Goal: Transaction & Acquisition: Purchase product/service

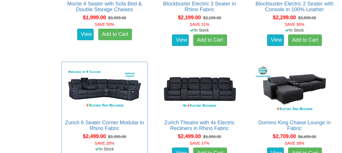
scroll to position [580, 0]
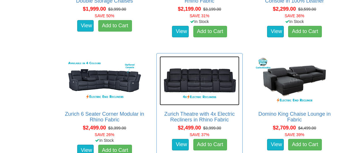
click at [207, 84] on img at bounding box center [200, 80] width 80 height 49
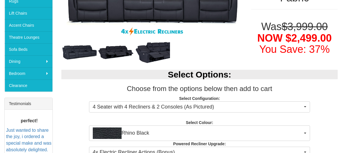
scroll to position [161, 0]
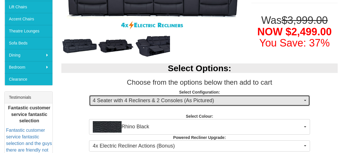
click at [306, 100] on button "4 Seater with 4 Recliners & 2 Consoles (As Pictured)" at bounding box center [199, 101] width 221 height 12
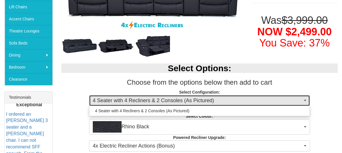
click at [306, 101] on span "button" at bounding box center [305, 100] width 2 height 1
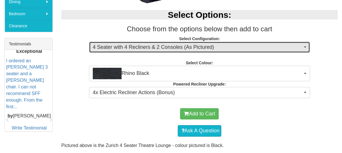
scroll to position [225, 0]
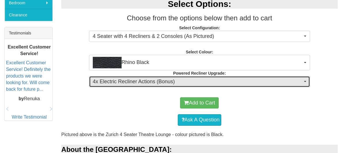
click at [306, 82] on span "button" at bounding box center [305, 81] width 2 height 1
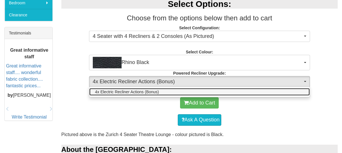
click at [293, 92] on link "4x Electric Recliner Actions (Bonus)" at bounding box center [199, 91] width 220 height 7
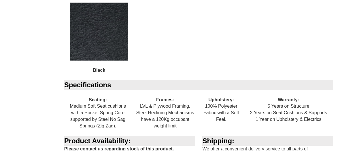
scroll to position [645, 0]
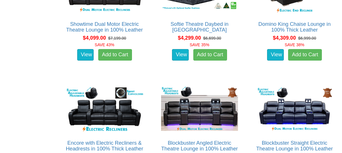
scroll to position [1516, 0]
